Goal: Task Accomplishment & Management: Use online tool/utility

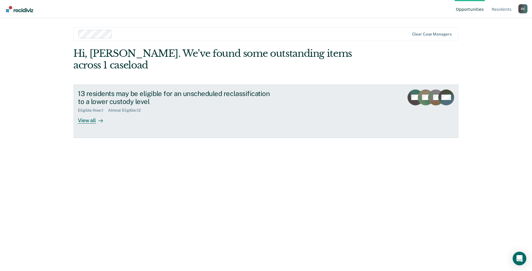
click at [82, 113] on div "View all" at bounding box center [94, 118] width 32 height 11
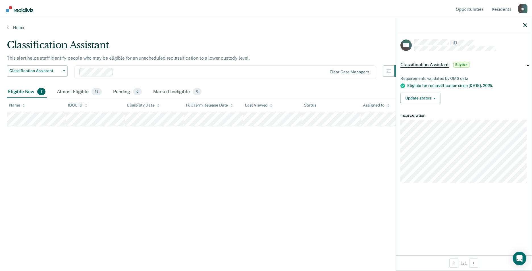
click at [522, 26] on div at bounding box center [464, 25] width 136 height 14
click at [524, 26] on icon "button" at bounding box center [525, 25] width 4 height 4
